Goal: Information Seeking & Learning: Learn about a topic

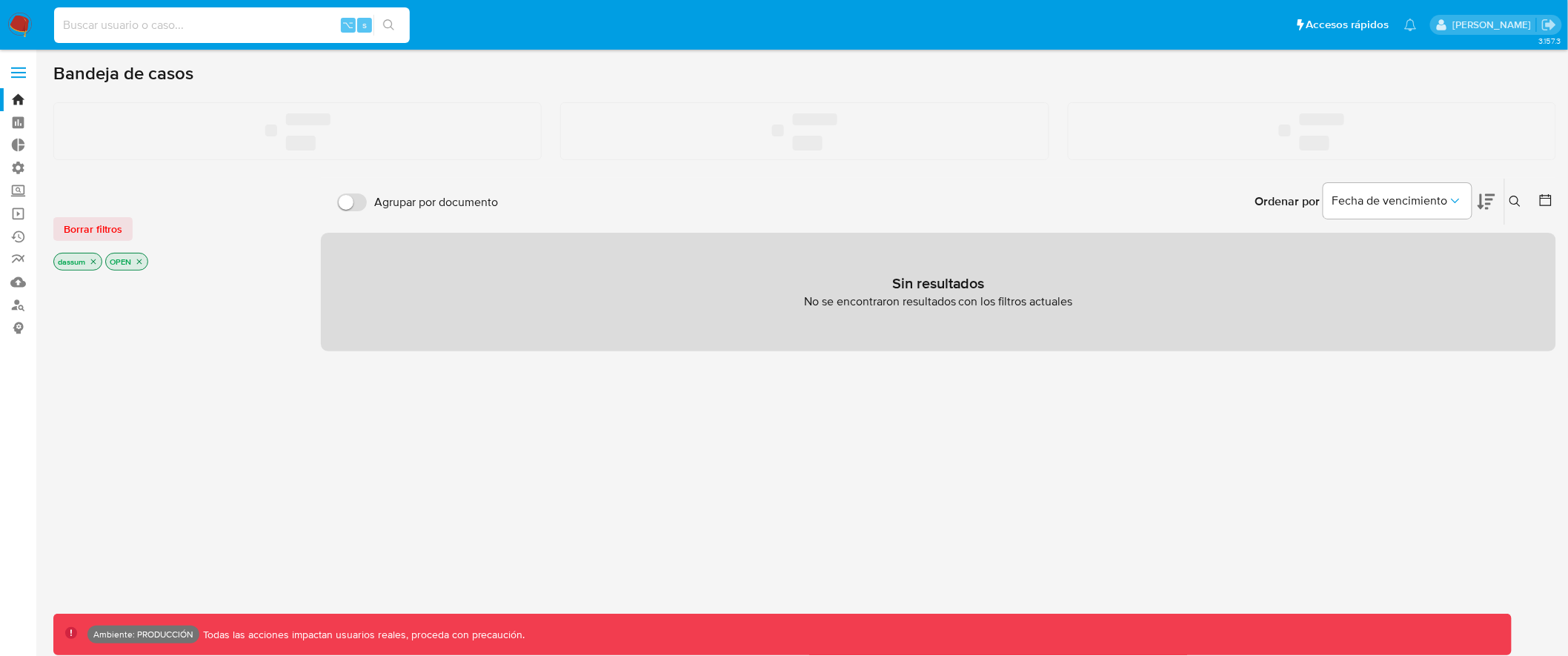
click at [269, 30] on input at bounding box center [232, 25] width 356 height 19
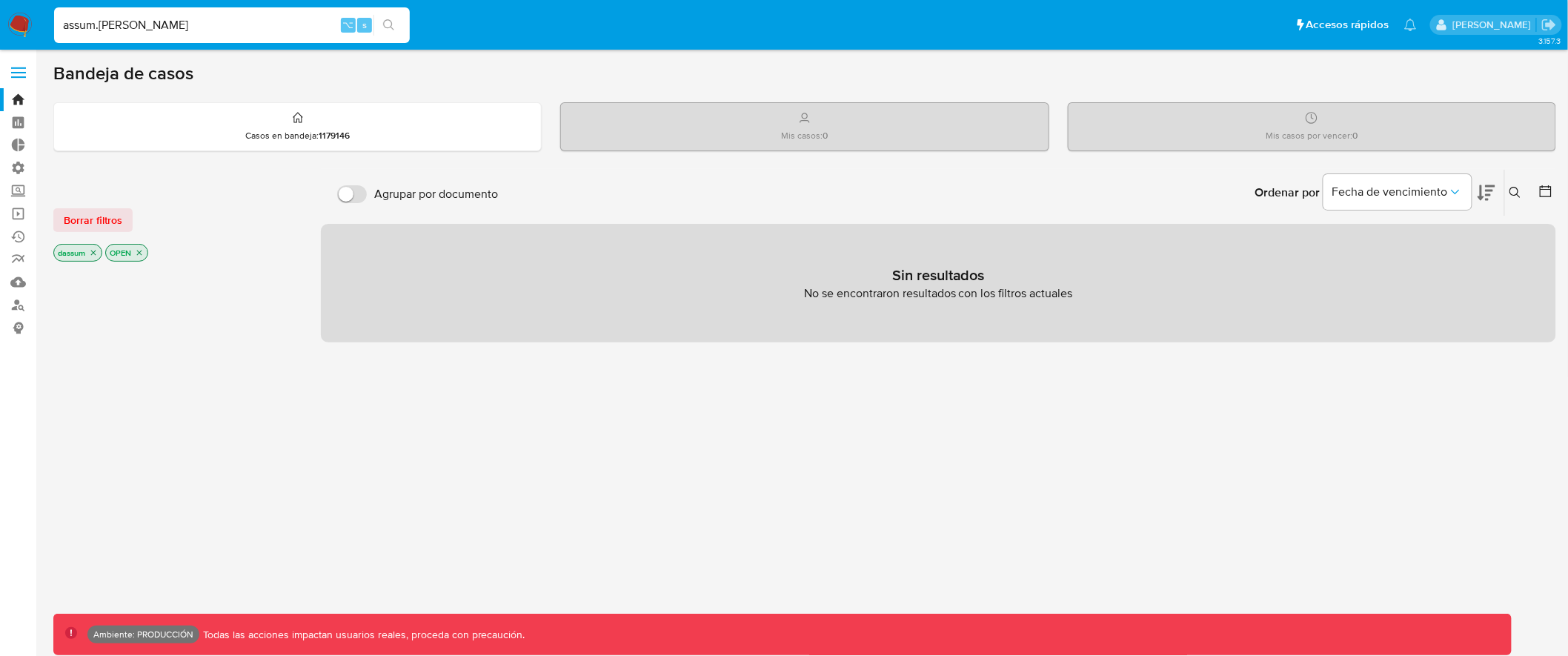
type input "assum.[PERSON_NAME]"
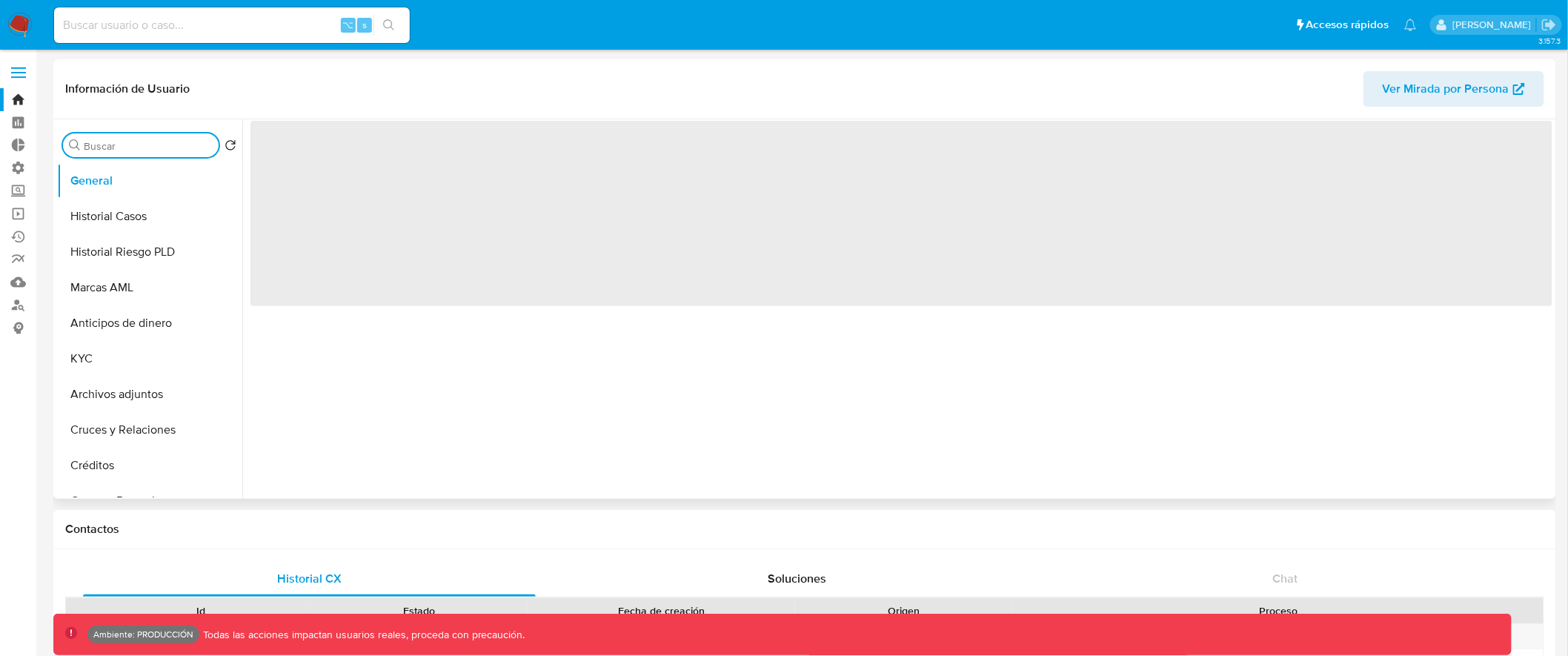
click at [146, 141] on input "Buscar" at bounding box center [148, 145] width 129 height 13
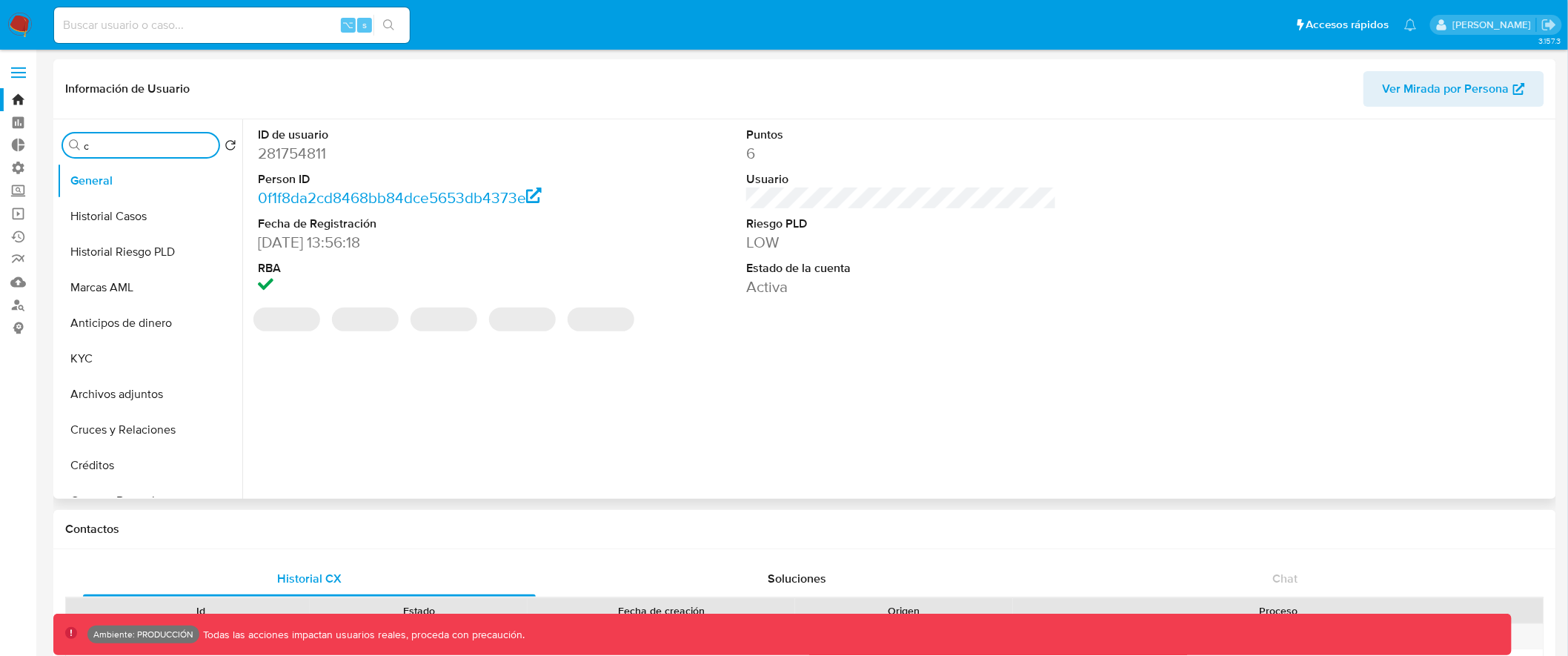
type input "cr"
select select "10"
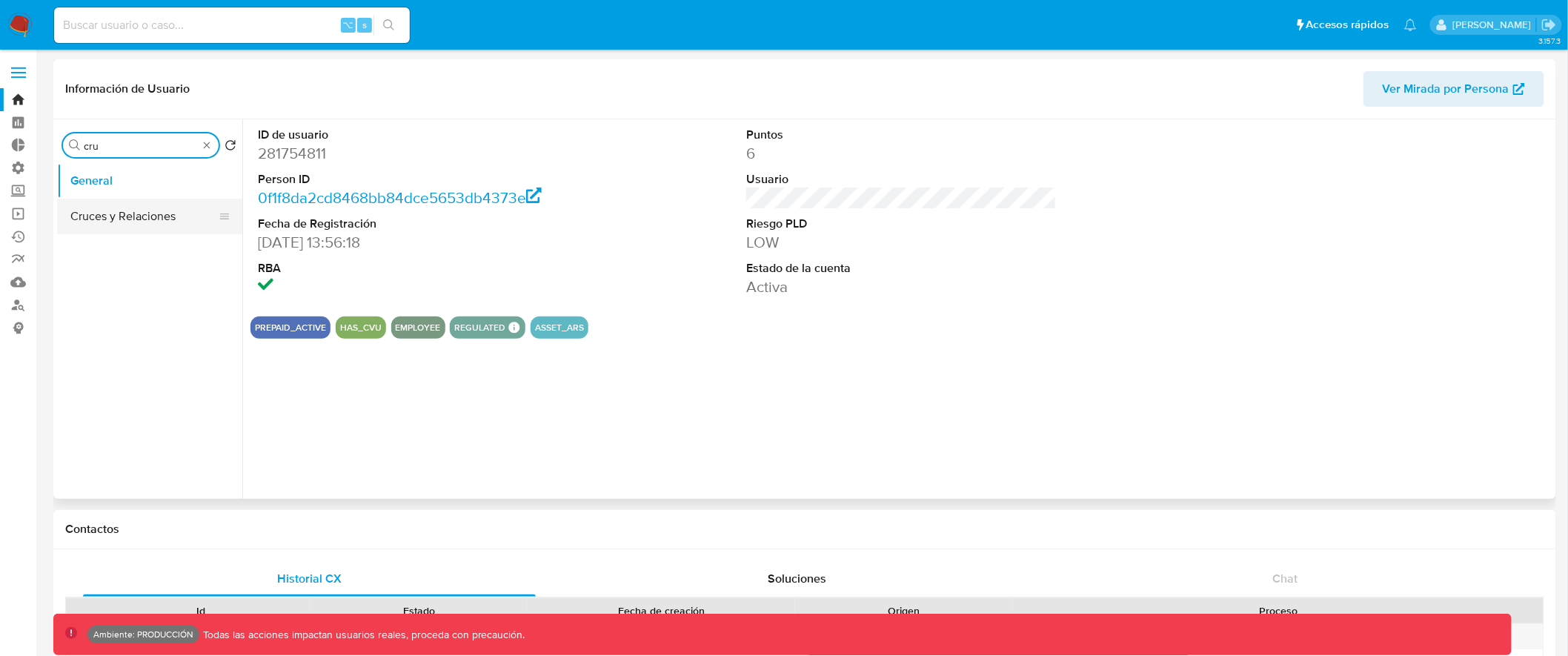
type input "cru"
click at [130, 206] on button "Cruces y Relaciones" at bounding box center [143, 217] width 173 height 36
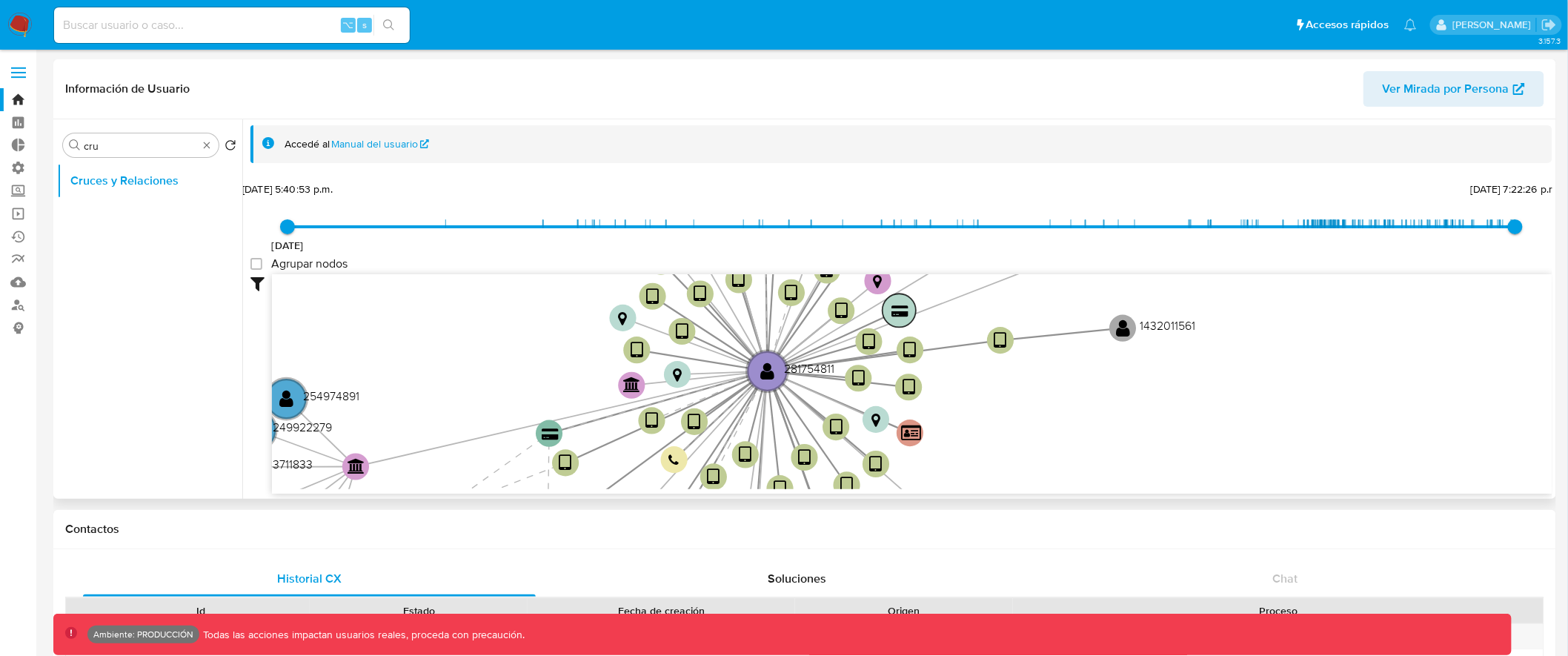
click at [902, 312] on text "" at bounding box center [900, 310] width 17 height 13
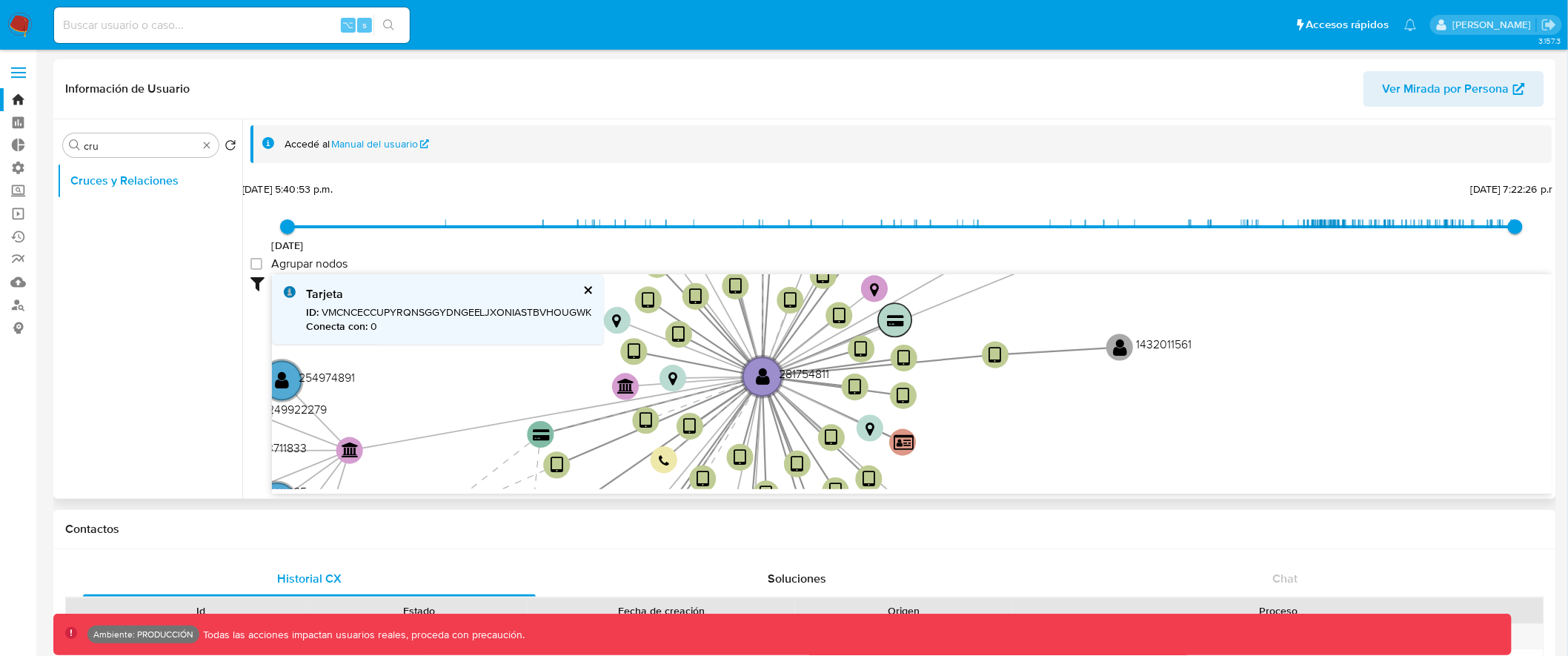
click at [895, 320] on text "" at bounding box center [895, 320] width 17 height 13
click at [895, 320] on text "" at bounding box center [895, 321] width 17 height 13
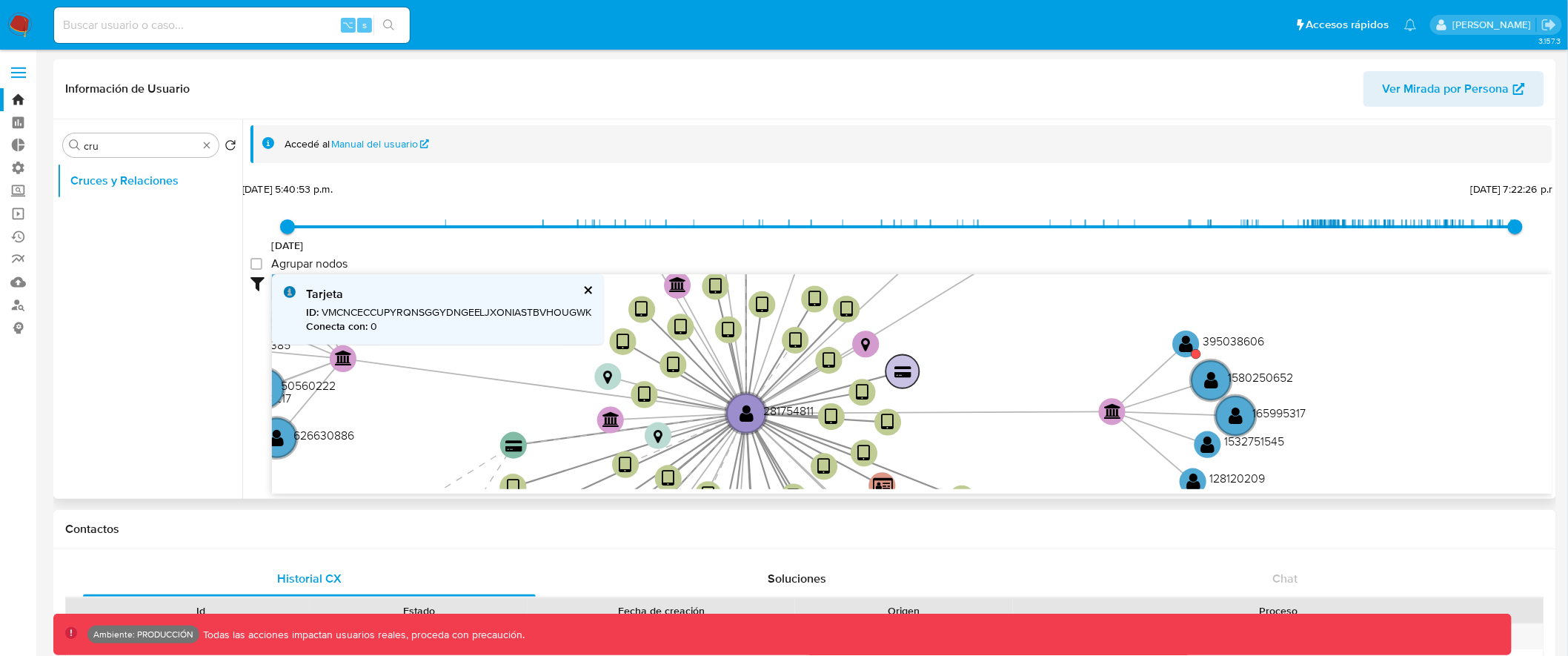
drag, startPoint x: 895, startPoint y: 375, endPoint x: 903, endPoint y: 363, distance: 14.4
click at [903, 363] on circle at bounding box center [903, 372] width 34 height 34
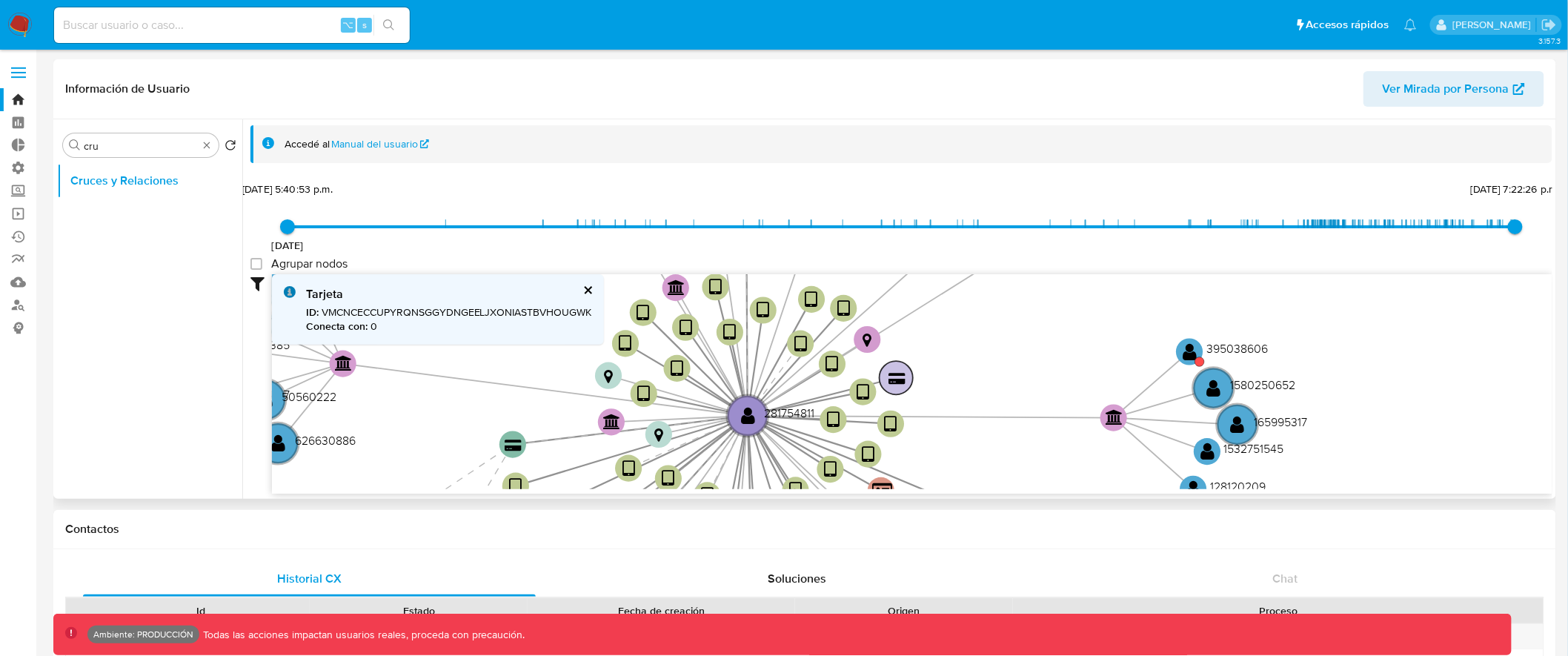
click at [903, 363] on circle at bounding box center [897, 378] width 34 height 34
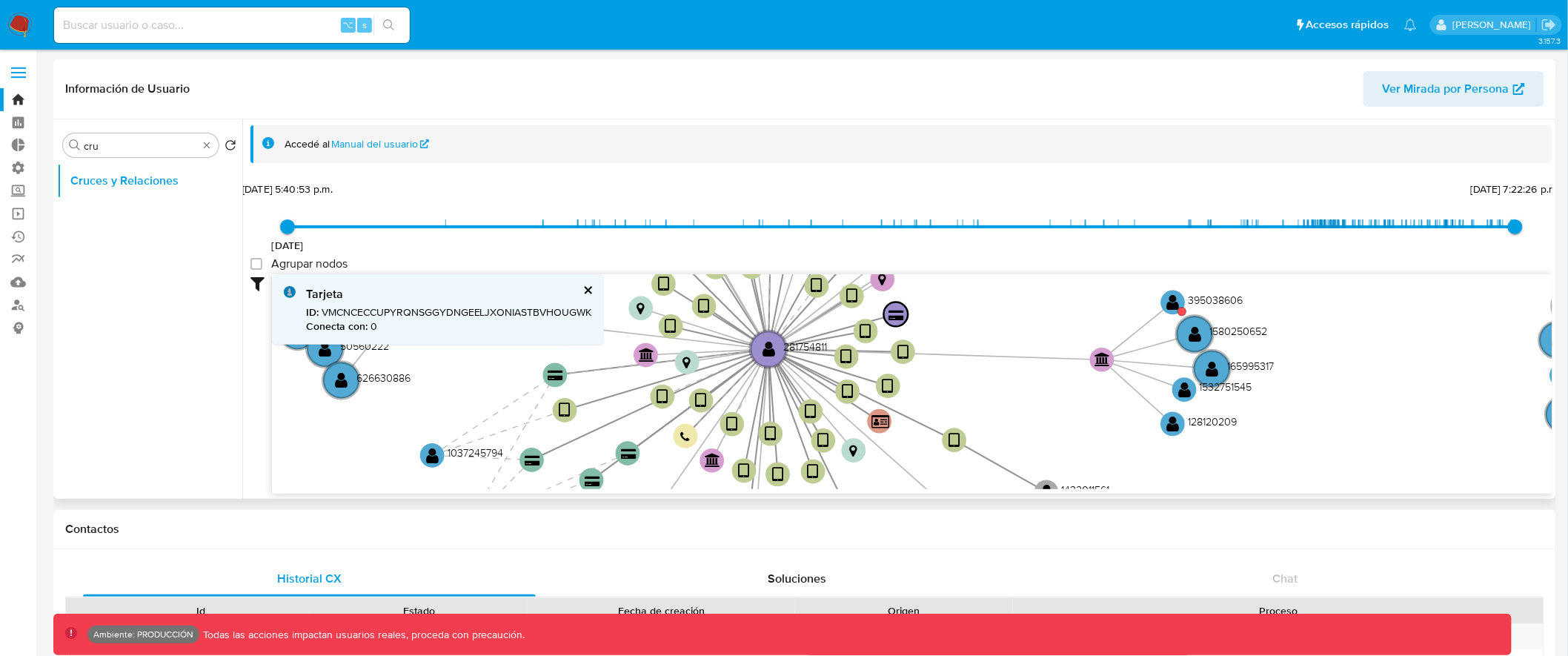
drag, startPoint x: 581, startPoint y: 368, endPoint x: 586, endPoint y: 302, distance: 66.2
click at [587, 302] on div "Tarjeta ID : VMCNCECCUPYRQNSGGYDNGEELJXONIASTBVHOUGWK Conecta con : 0 device-5f…" at bounding box center [913, 384] width 1281 height 220
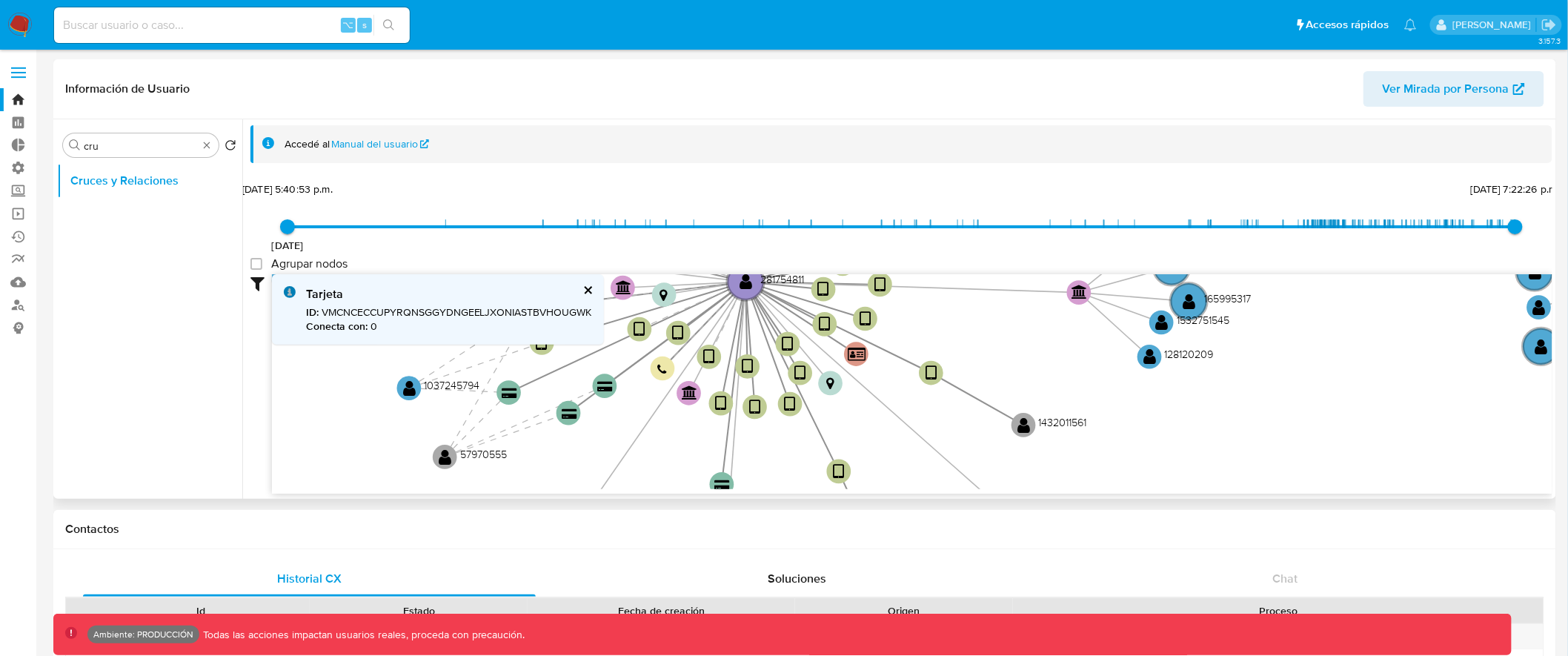
drag, startPoint x: 984, startPoint y: 403, endPoint x: 961, endPoint y: 339, distance: 68.0
click at [961, 339] on icon "device-5fb06a7208813b0017e71006  user-190043217  190043217 user-281754811  2…" at bounding box center [913, 382] width 1281 height 215
click at [854, 352] on text "" at bounding box center [857, 353] width 18 height 16
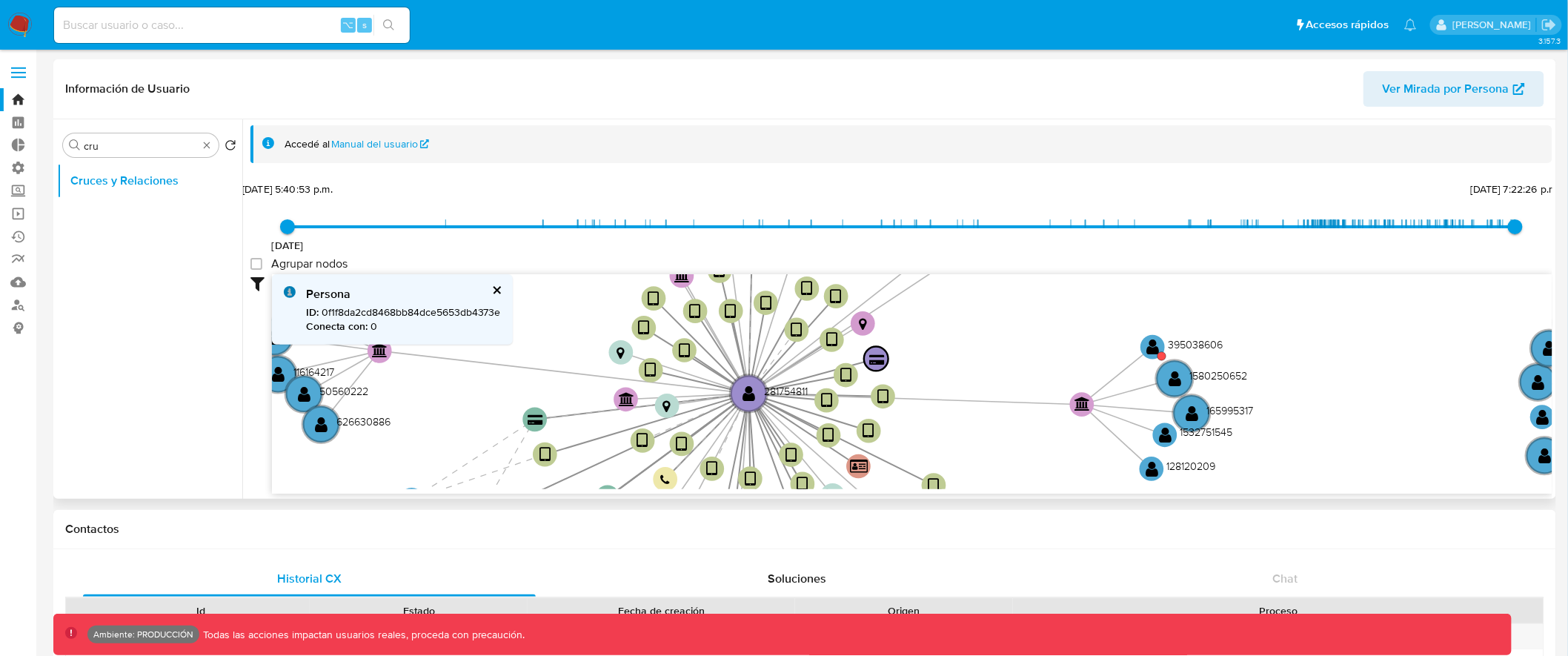
drag, startPoint x: 930, startPoint y: 330, endPoint x: 933, endPoint y: 442, distance: 112.0
click at [933, 442] on icon "device-5fb06a7208813b0017e71006  user-190043217  190043217 user-281754811  2…" at bounding box center [913, 382] width 1281 height 215
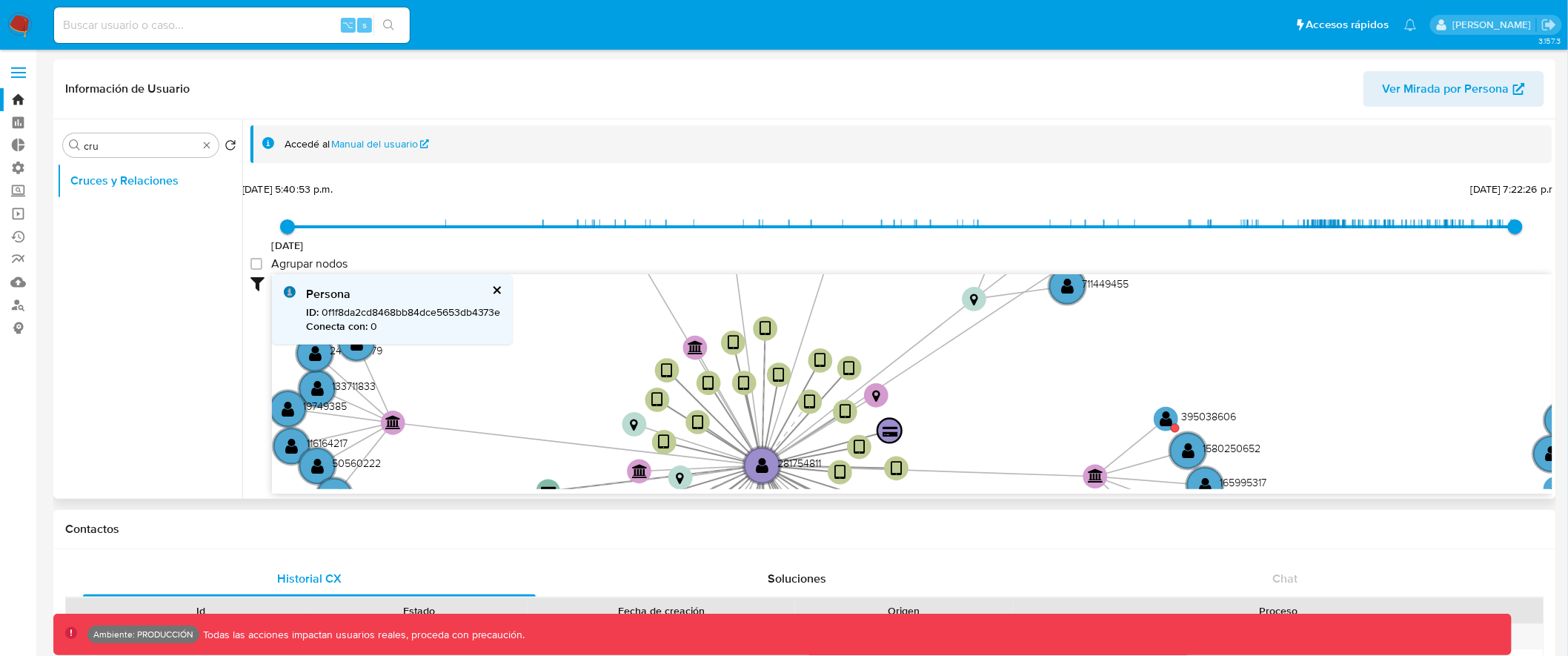
drag, startPoint x: 935, startPoint y: 336, endPoint x: 950, endPoint y: 409, distance: 74.5
click at [950, 409] on icon "device-5fb06a7208813b0017e71006  user-190043217  190043217 user-281754811  2…" at bounding box center [913, 382] width 1281 height 215
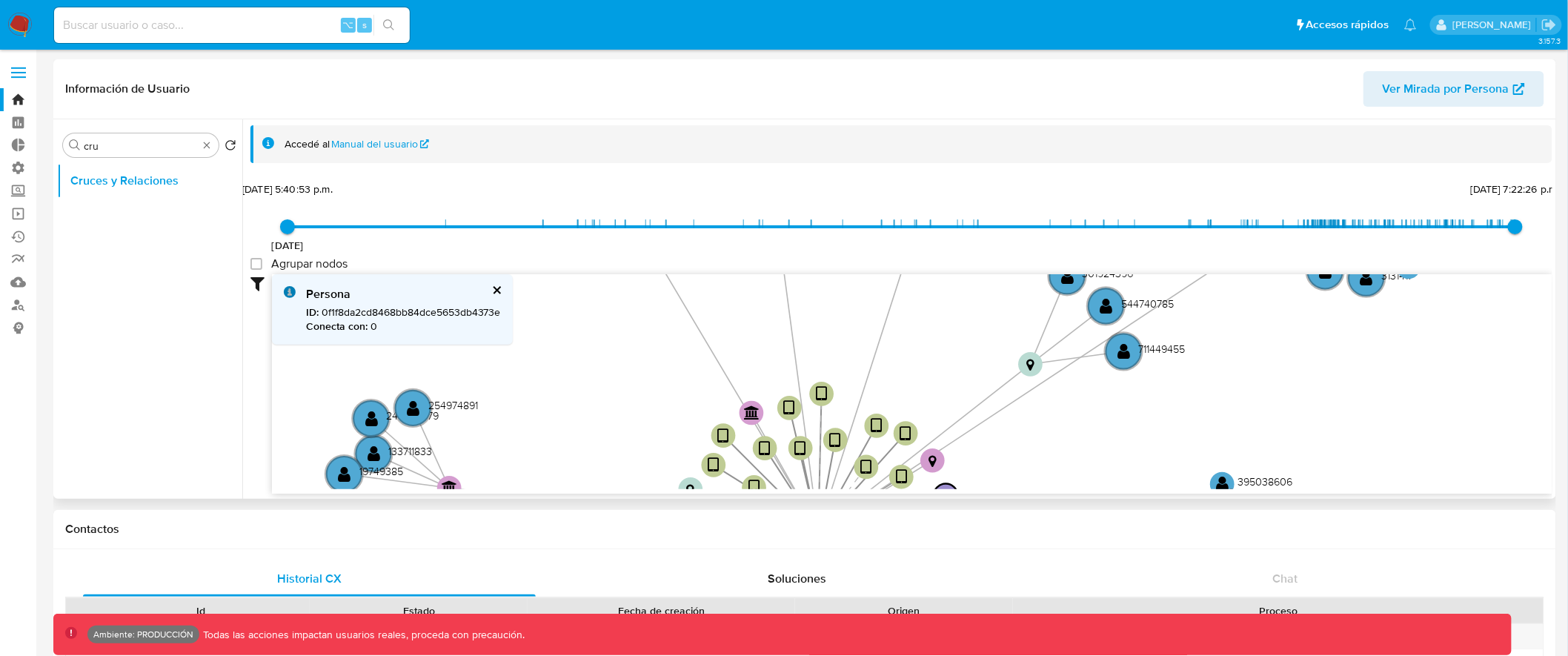
drag, startPoint x: 950, startPoint y: 386, endPoint x: 1067, endPoint y: 488, distance: 155.2
click at [1068, 491] on div "Accedé al Manual del usuario [DATE] [DATE] 5:40:53 p.m. [DATE] 7:22:26 p.m. Agr…" at bounding box center [898, 309] width 1310 height 380
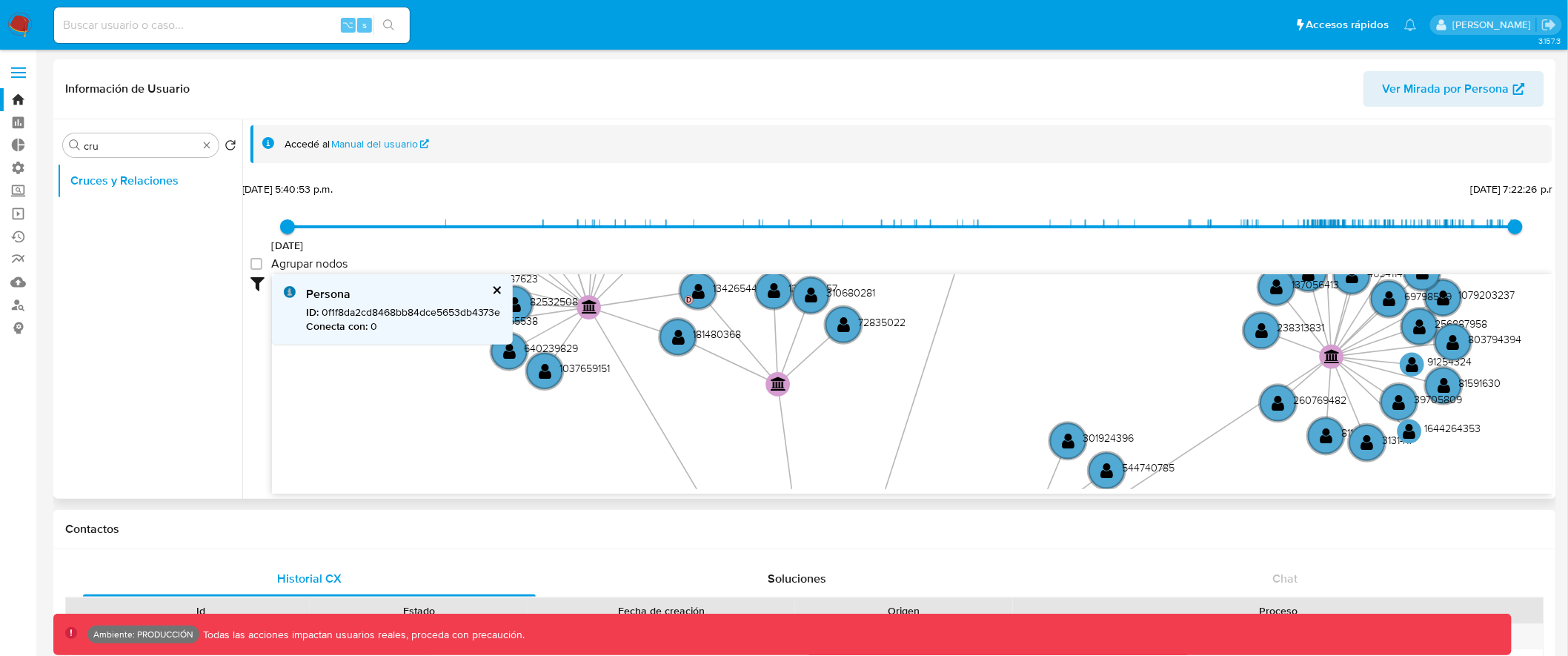
drag, startPoint x: 1033, startPoint y: 327, endPoint x: 958, endPoint y: 464, distance: 156.2
click at [958, 464] on icon "device-5fb06a7208813b0017e71006  user-190043217  190043217 user-281754811  2…" at bounding box center [913, 382] width 1281 height 215
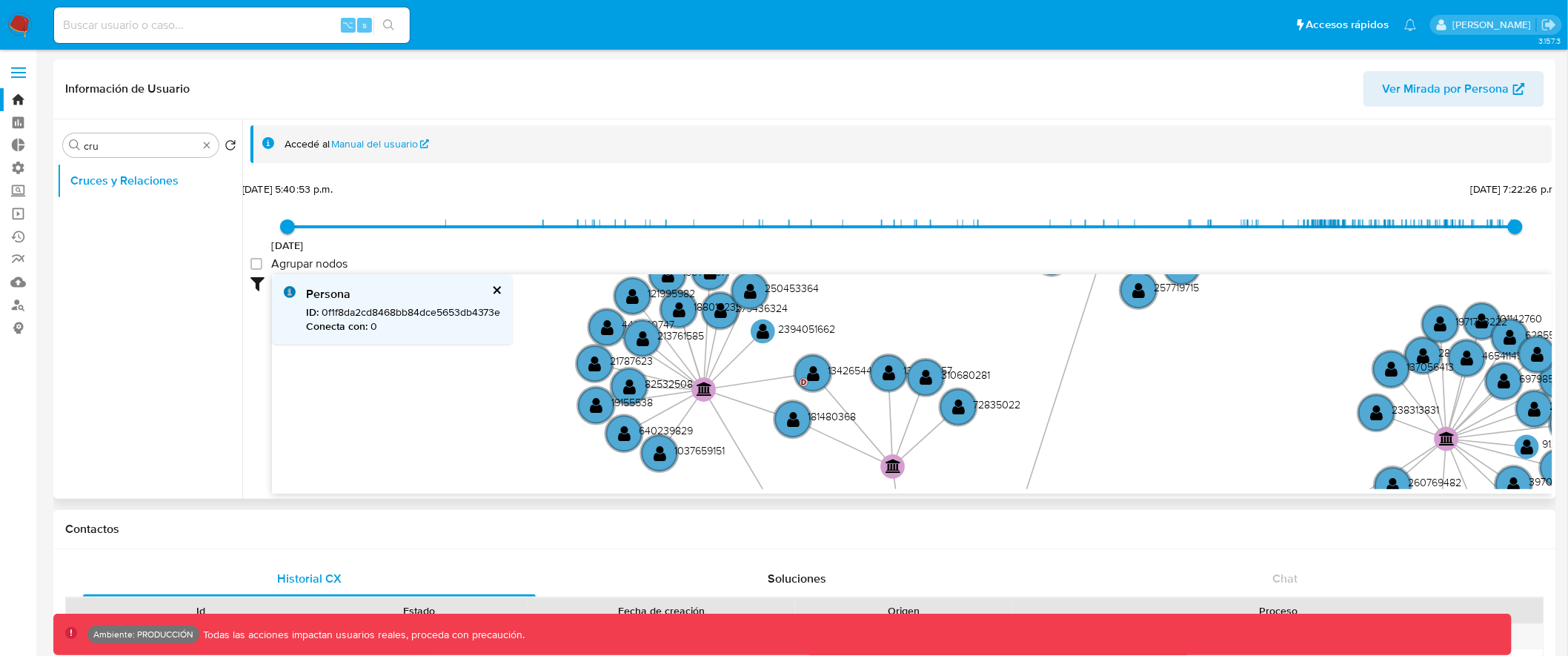
drag, startPoint x: 966, startPoint y: 345, endPoint x: 1092, endPoint y: 411, distance: 142.2
click at [1092, 411] on icon "device-5fb06a7208813b0017e71006  user-190043217  190043217 user-281754811  2…" at bounding box center [913, 382] width 1281 height 215
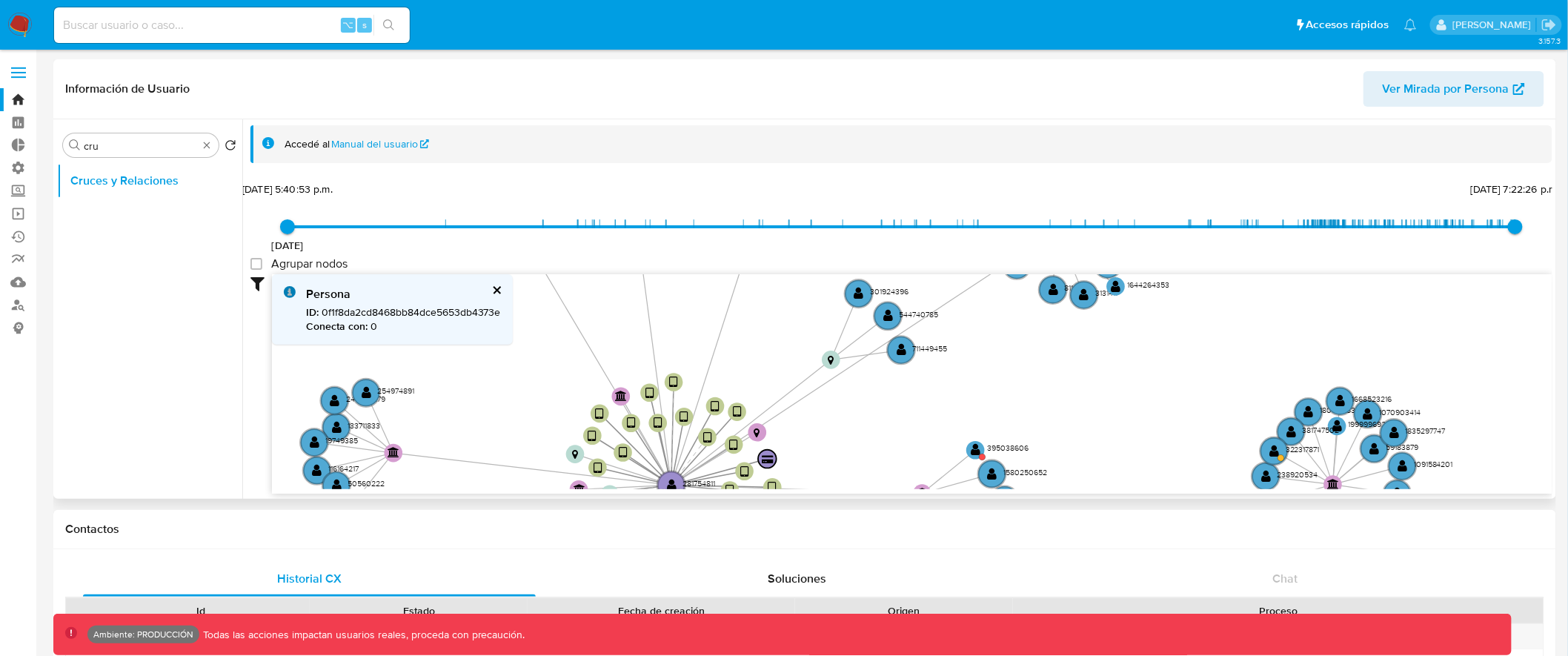
drag, startPoint x: 1083, startPoint y: 410, endPoint x: 784, endPoint y: 211, distance: 359.2
click at [784, 211] on div "[DATE] [DATE] 5:40:53 p.m. [DATE] 7:22:26 p.m. Agrupar nodos Filtros Confianza …" at bounding box center [901, 336] width 1302 height 315
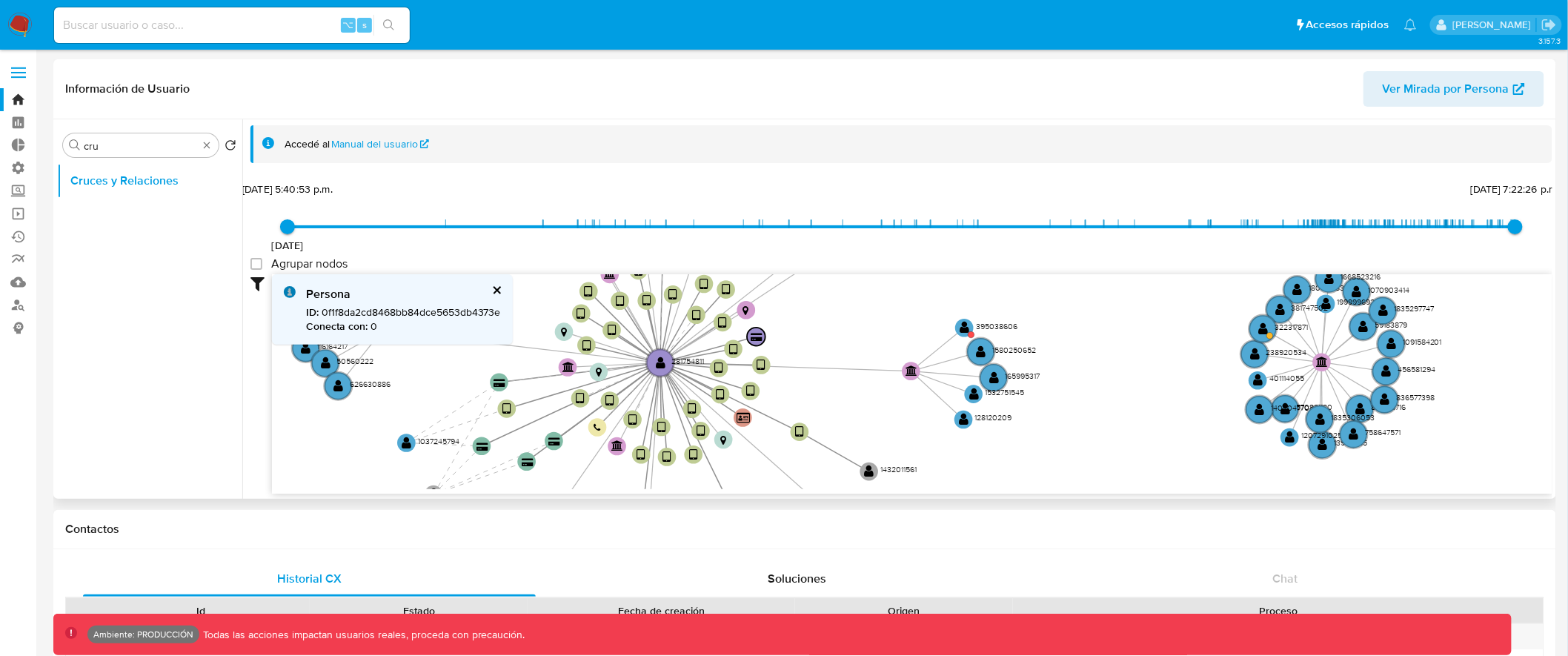
drag, startPoint x: 758, startPoint y: 305, endPoint x: 755, endPoint y: 294, distance: 11.4
click at [755, 294] on icon "device-5fb06a7208813b0017e71006  user-190043217  190043217 user-281754811  2…" at bounding box center [913, 382] width 1281 height 215
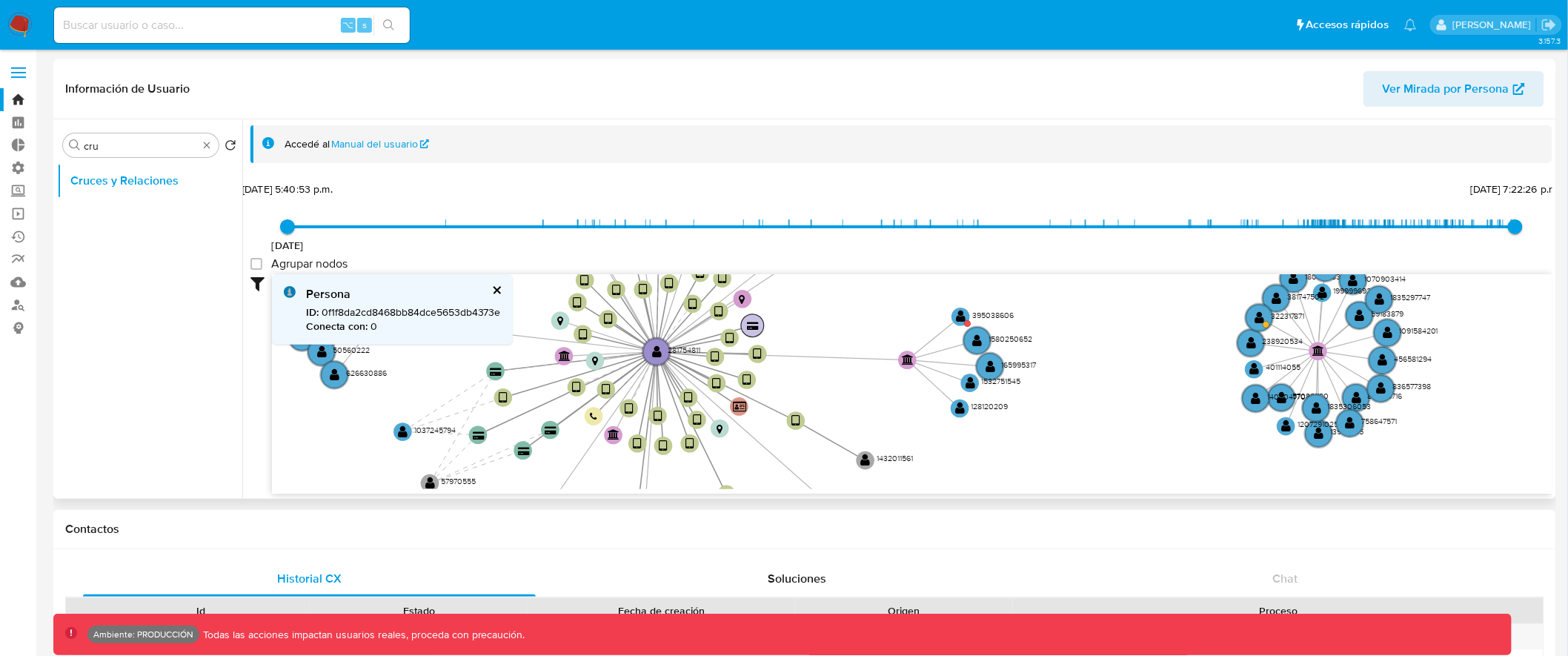
click at [751, 323] on text "" at bounding box center [754, 325] width 12 height 9
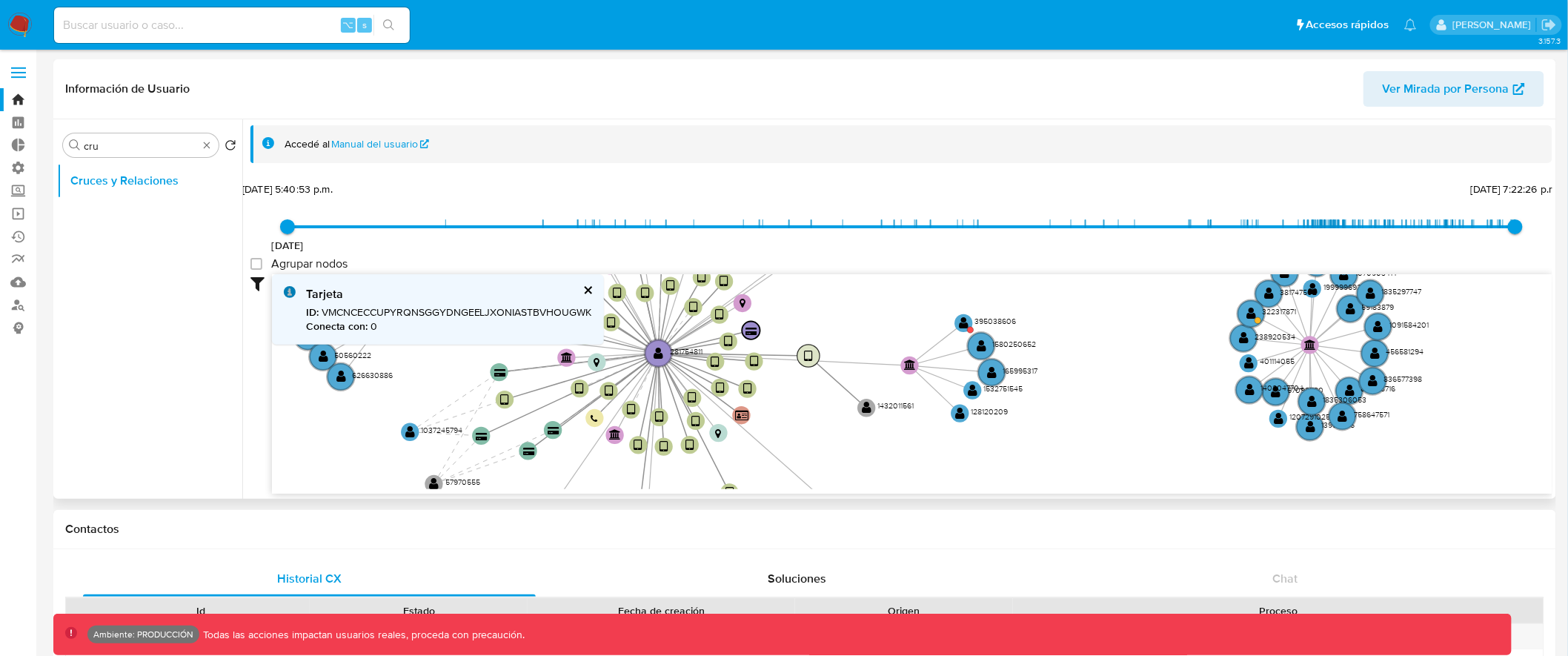
drag, startPoint x: 801, startPoint y: 417, endPoint x: 817, endPoint y: 369, distance: 50.6
click at [816, 356] on circle at bounding box center [808, 356] width 22 height 22
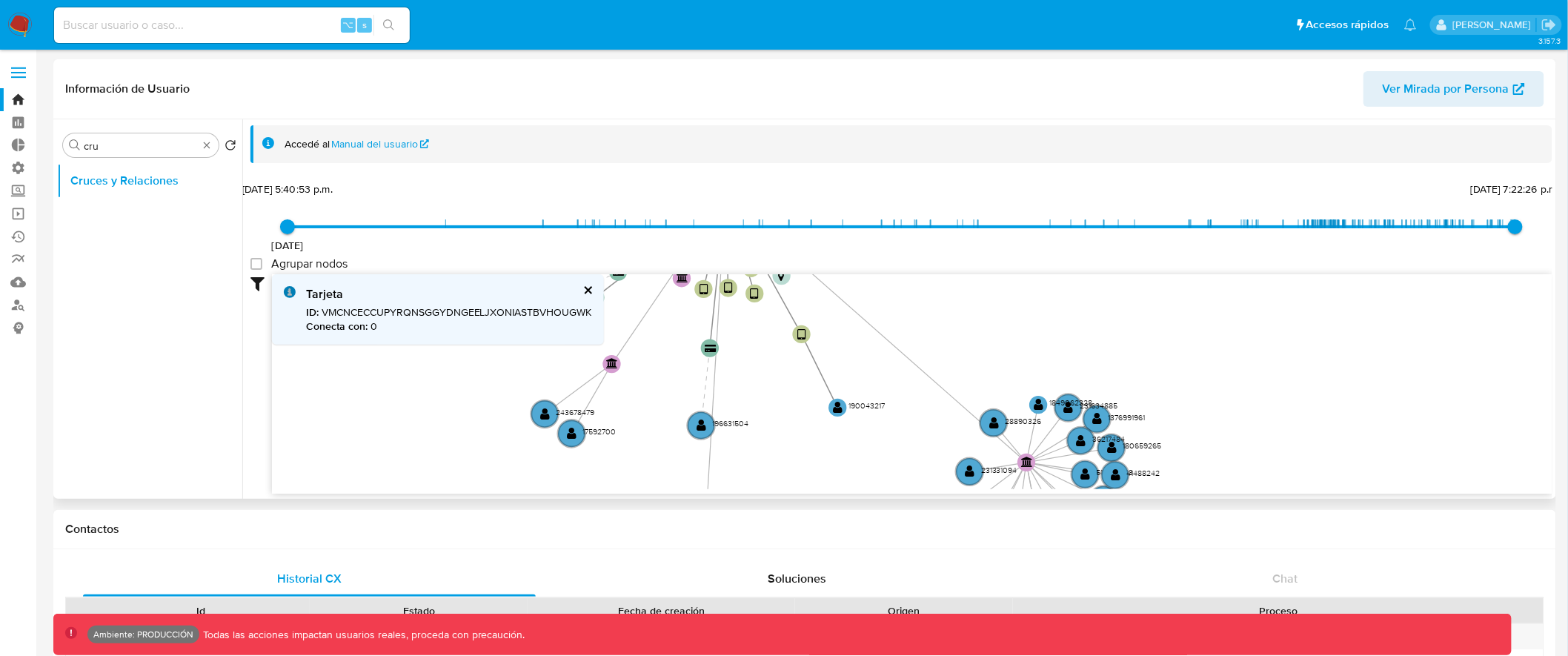
drag, startPoint x: 801, startPoint y: 416, endPoint x: 866, endPoint y: 256, distance: 172.7
click at [866, 256] on div "[DATE] [DATE] 5:40:53 p.m. [DATE] 7:22:26 p.m. Agrupar nodos Filtros Confianza …" at bounding box center [901, 336] width 1302 height 315
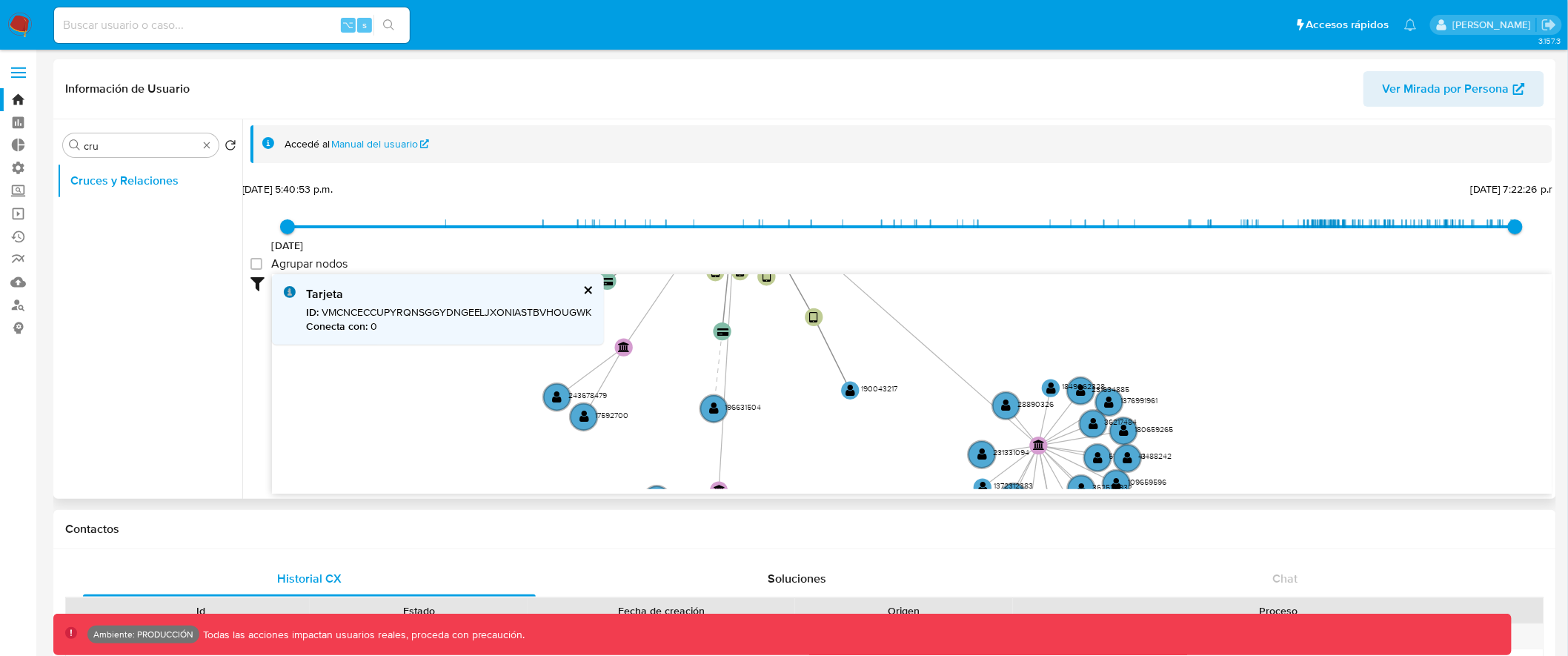
drag, startPoint x: 792, startPoint y: 450, endPoint x: 804, endPoint y: 436, distance: 18.4
click at [804, 437] on icon "device-5fb06a7208813b0017e71006  user-190043217  190043217 user-281754811  2…" at bounding box center [913, 382] width 1281 height 215
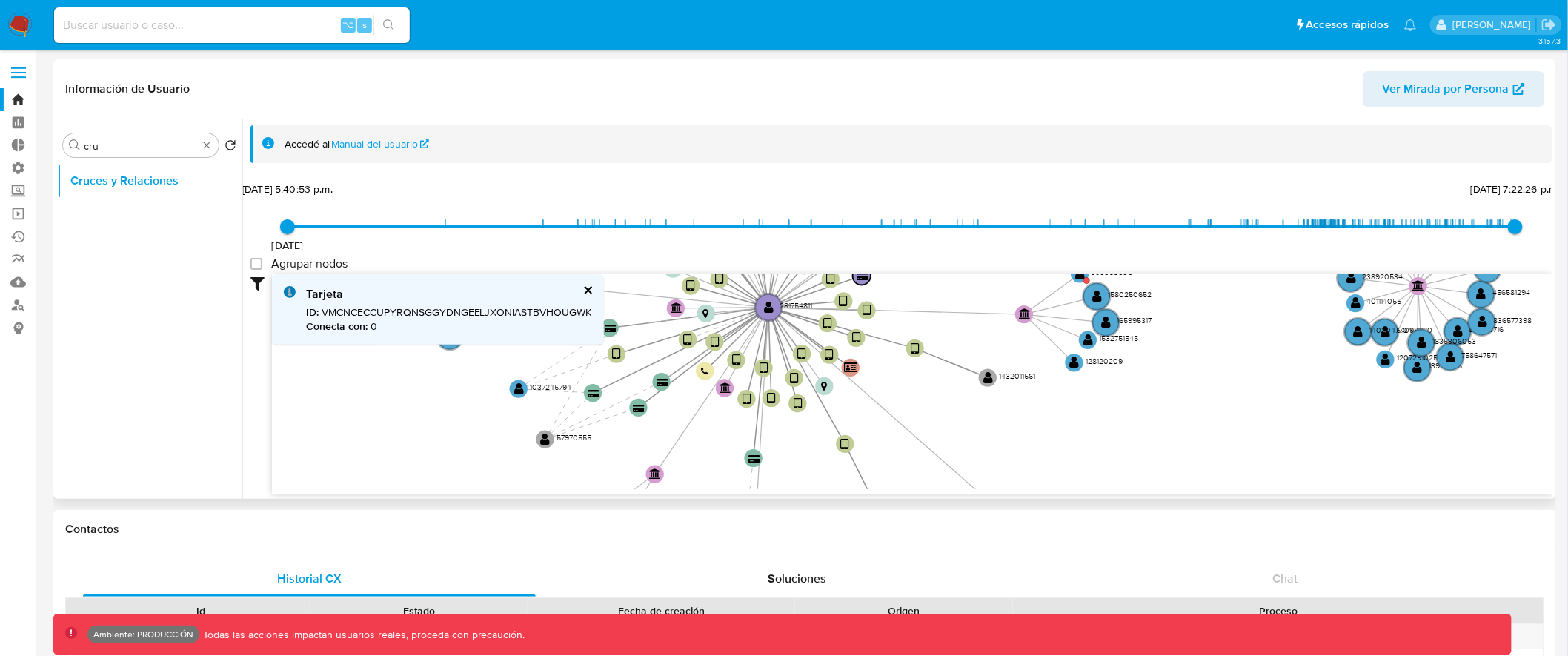
drag, startPoint x: 756, startPoint y: 333, endPoint x: 713, endPoint y: 420, distance: 97.0
click at [786, 457] on icon "device-5fb06a7208813b0017e71006  user-190043217  190043217 user-281754811  2…" at bounding box center [913, 382] width 1281 height 215
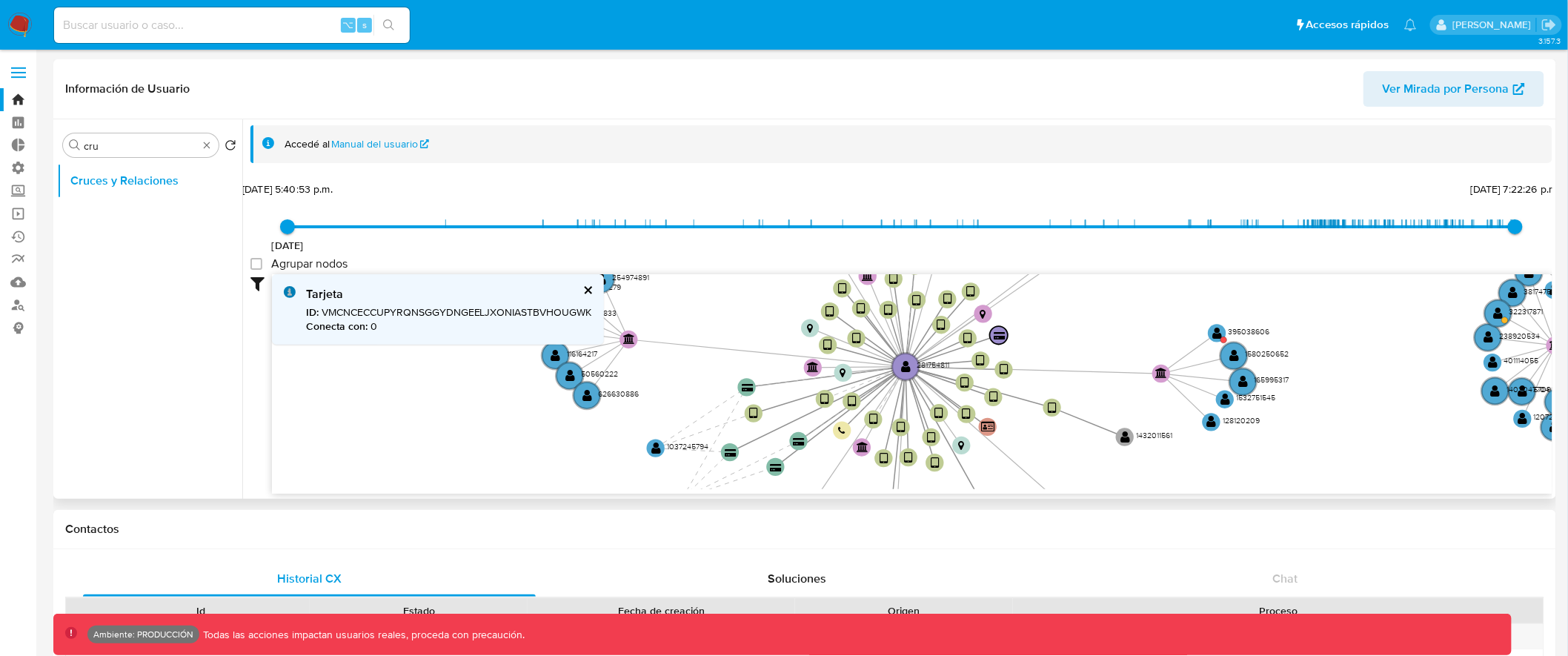
drag, startPoint x: 650, startPoint y: 406, endPoint x: 792, endPoint y: 465, distance: 153.8
click at [792, 465] on icon "device-5fb06a7208813b0017e71006  user-190043217  190043217 user-281754811  2…" at bounding box center [913, 382] width 1281 height 215
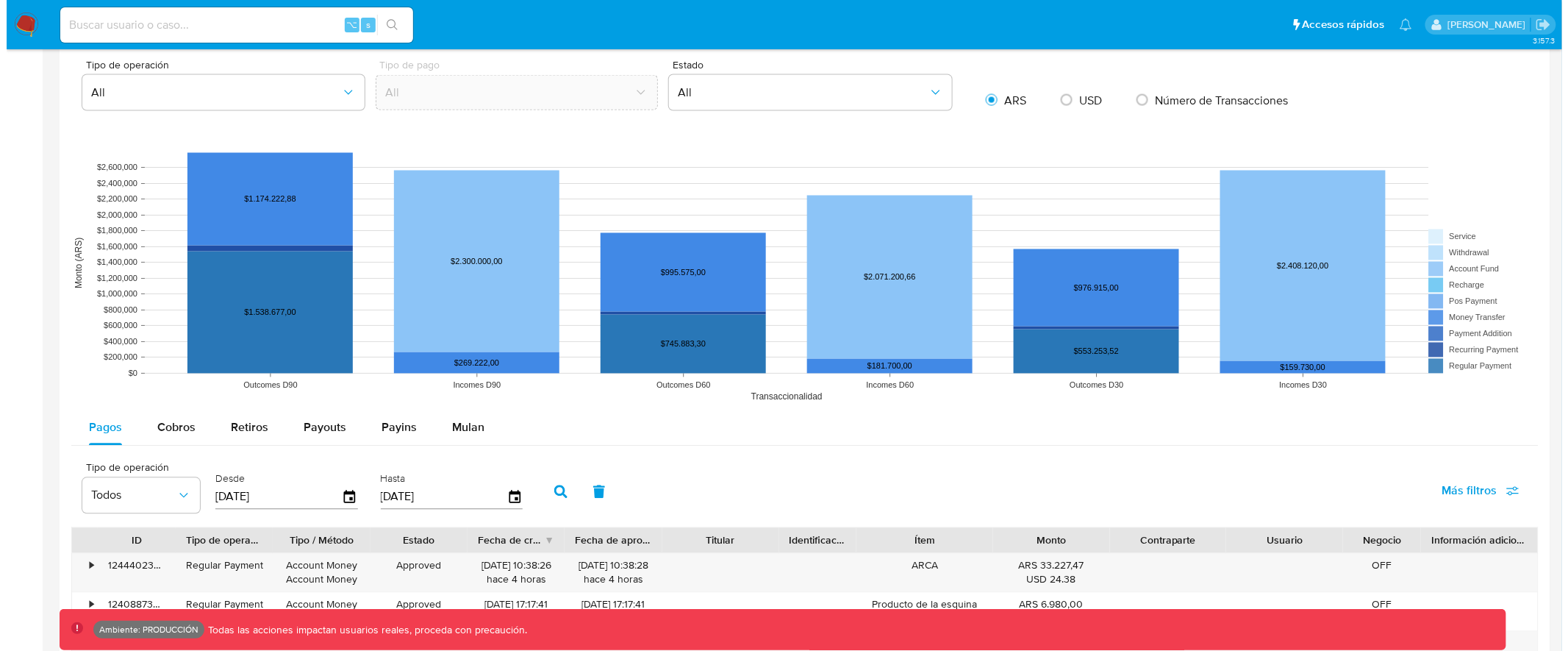
scroll to position [1349, 0]
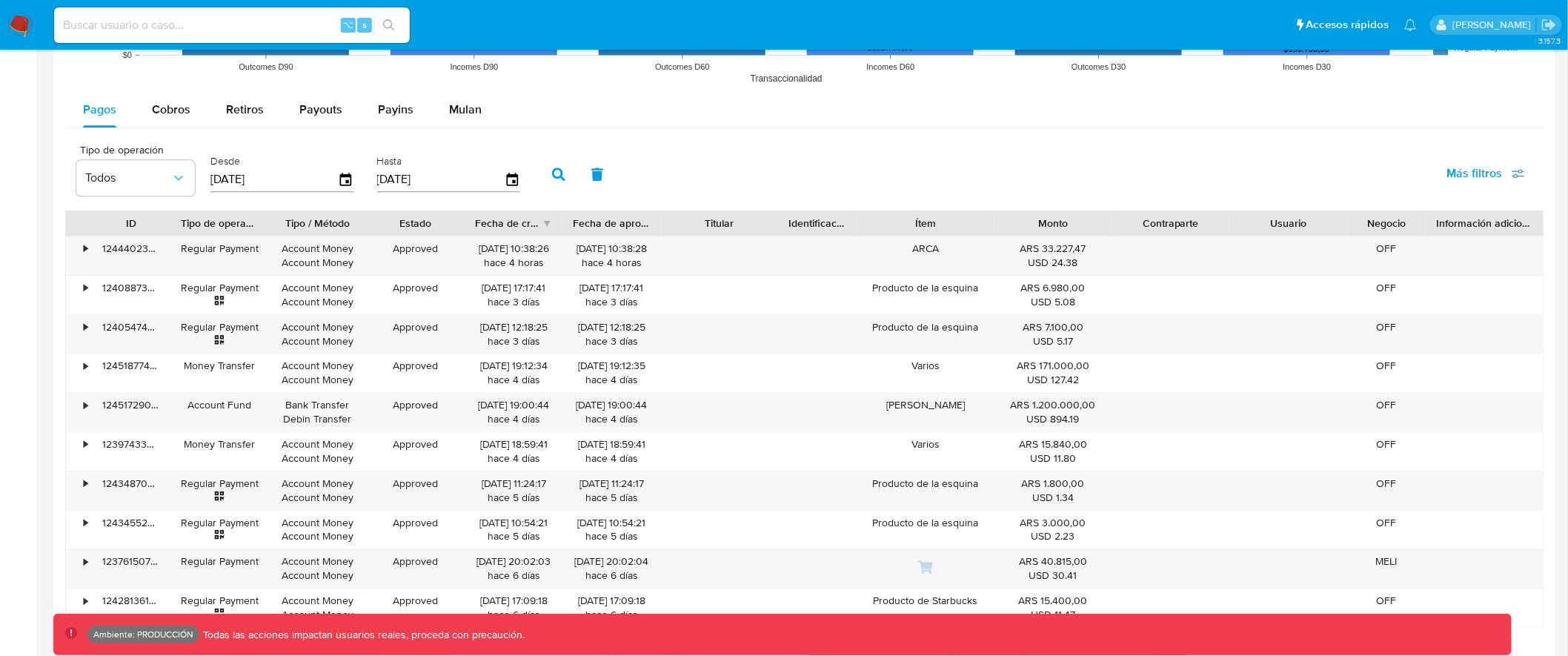
click at [1489, 182] on span "Más filtros" at bounding box center [1475, 174] width 56 height 36
click at [1376, 246] on span "Tipo de pago" at bounding box center [1366, 244] width 69 height 15
click at [1323, 246] on input "Tipo de pago" at bounding box center [1317, 244] width 12 height 12
checkbox input "true"
type input "[DATE]"
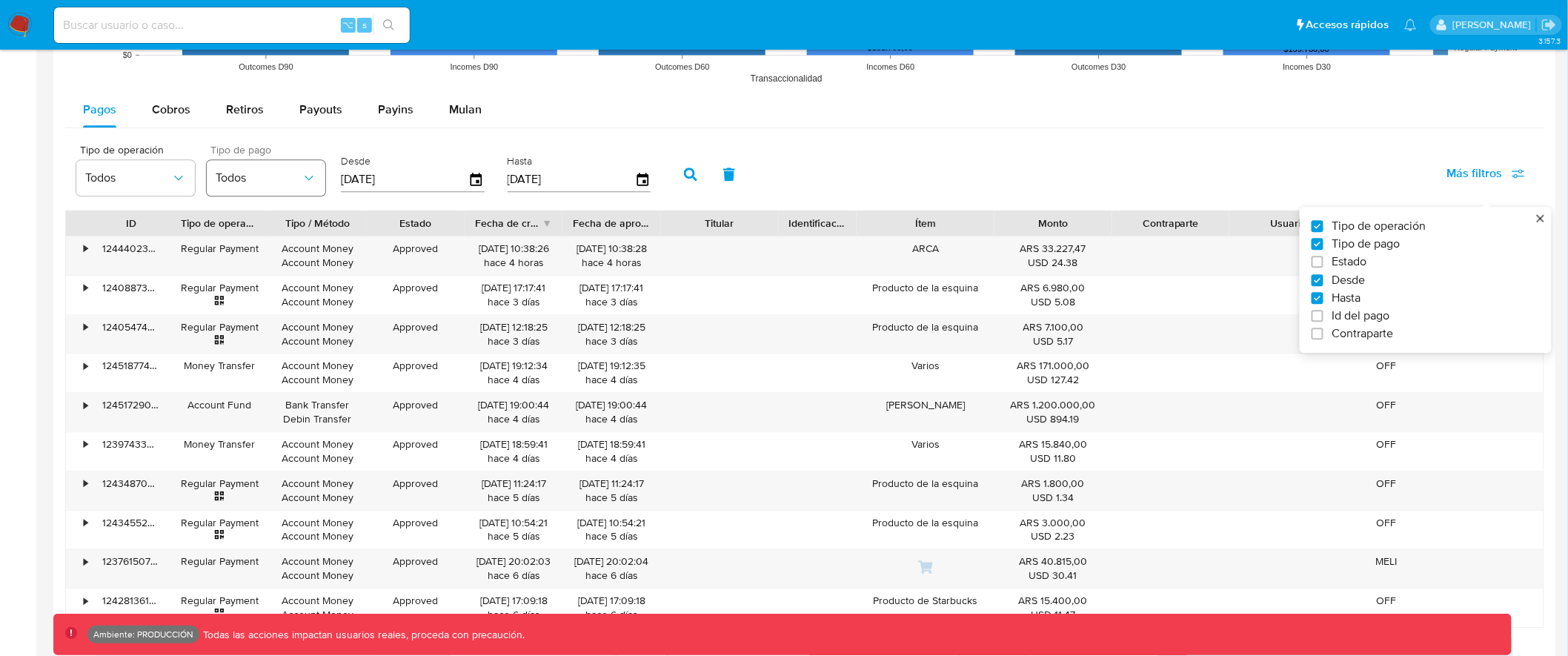
click at [276, 170] on button "Todos" at bounding box center [265, 178] width 118 height 36
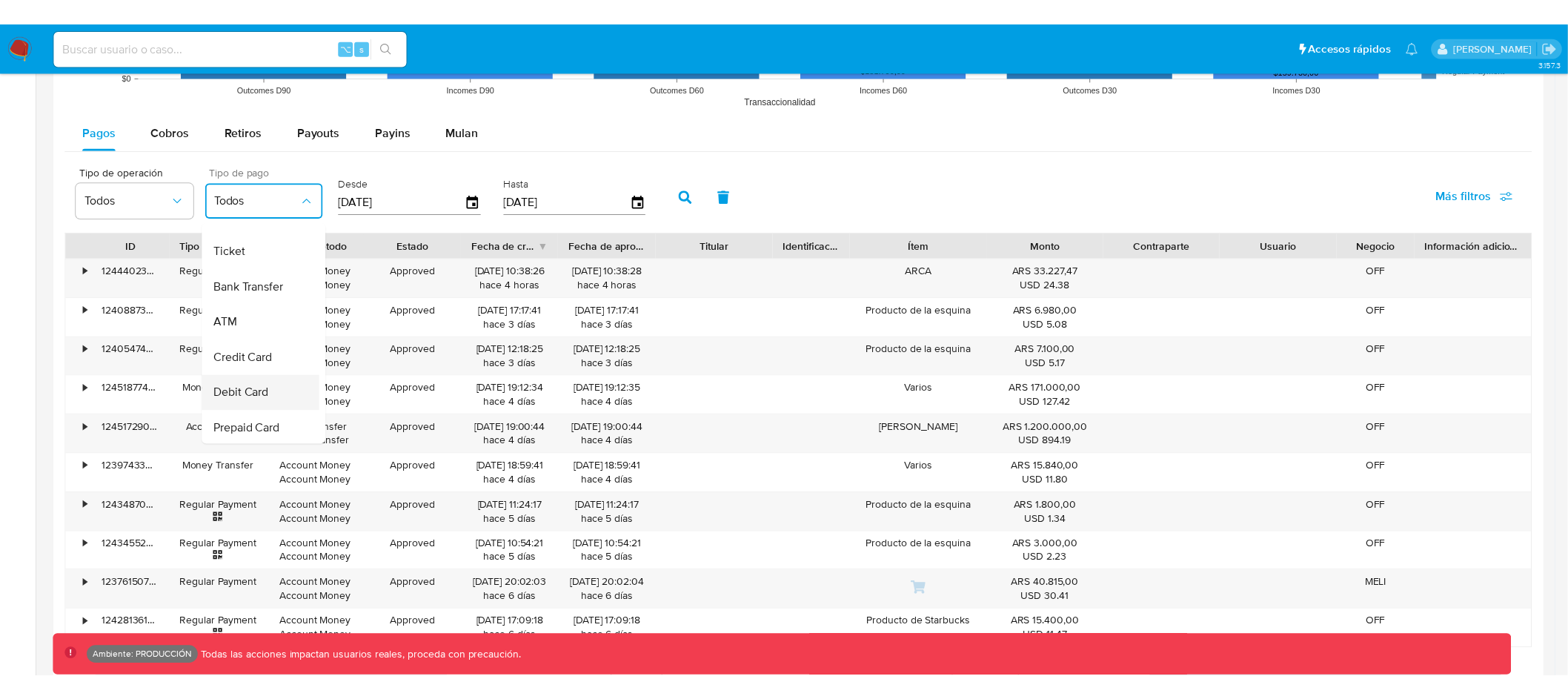
scroll to position [135, 0]
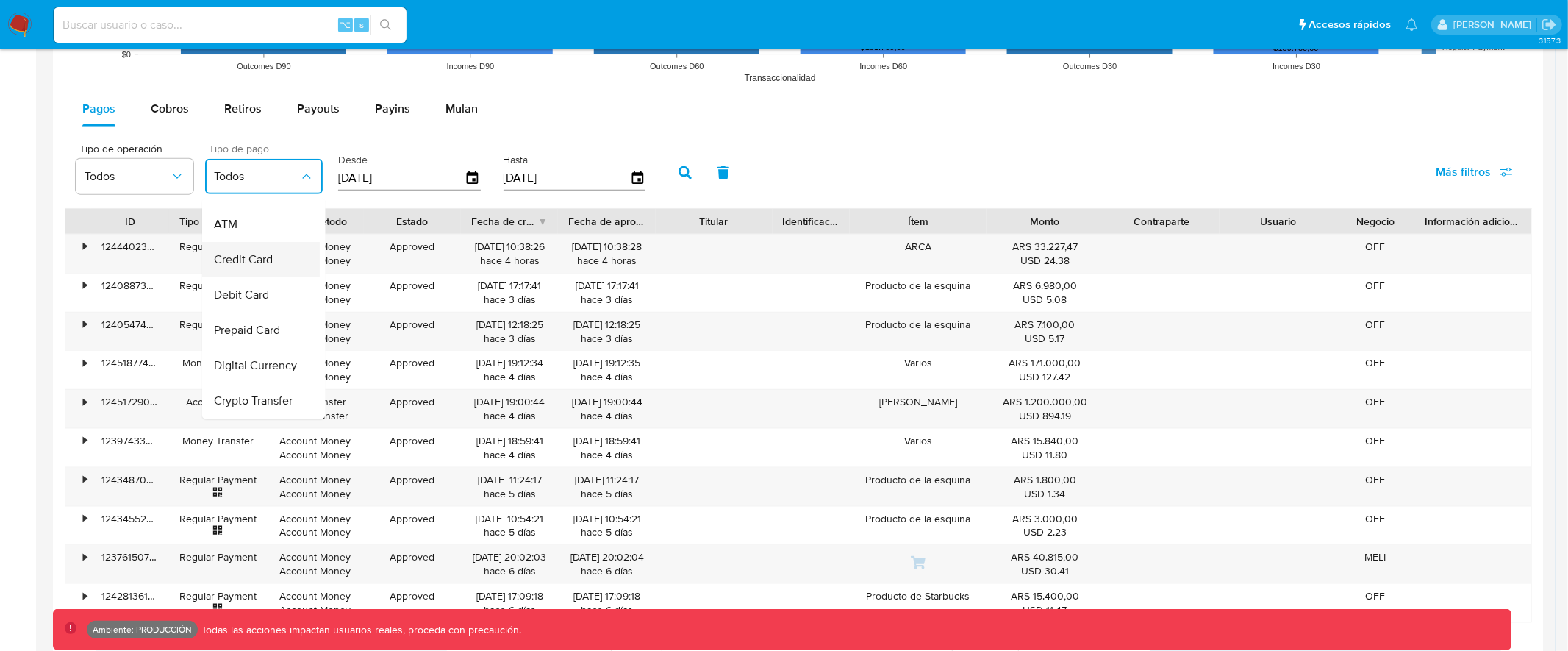
click at [258, 264] on span "Credit Card" at bounding box center [244, 259] width 59 height 15
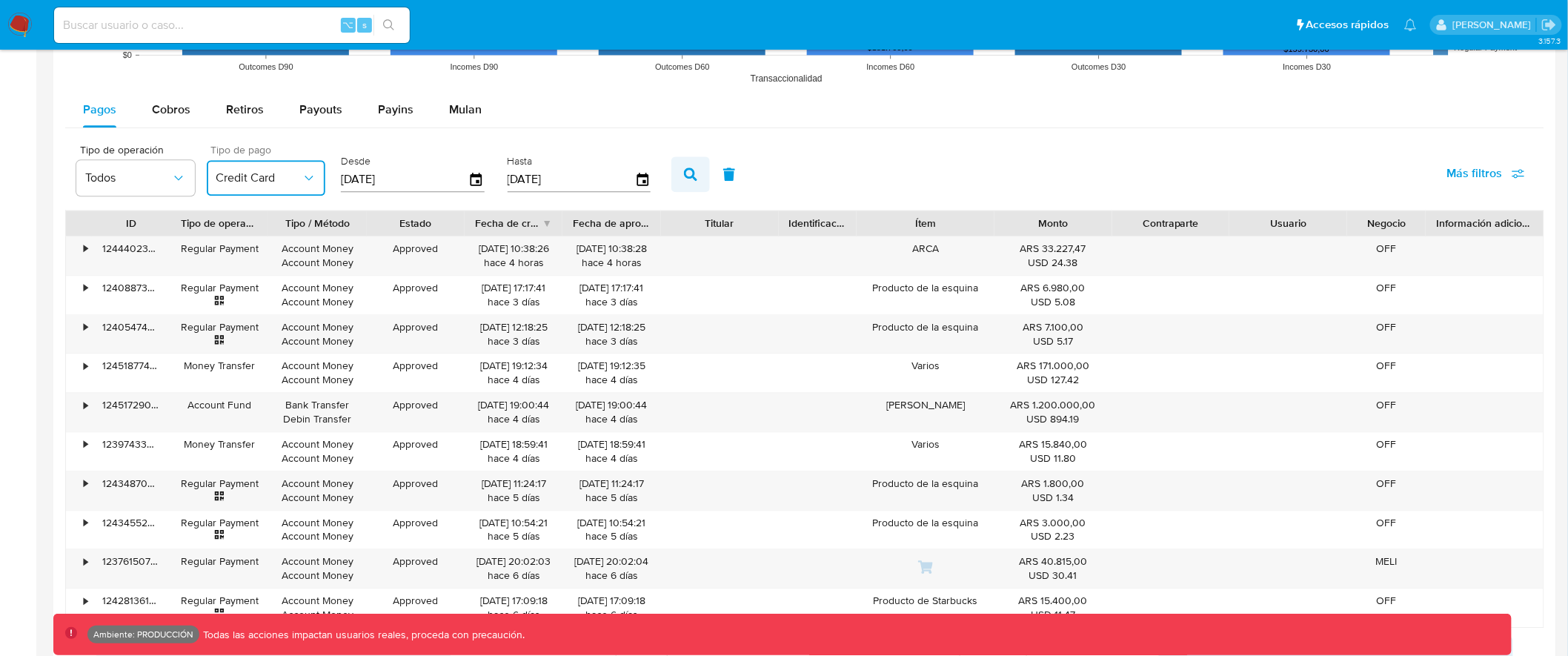
click at [684, 171] on icon "button" at bounding box center [690, 173] width 13 height 13
